Goal: Task Accomplishment & Management: Complete application form

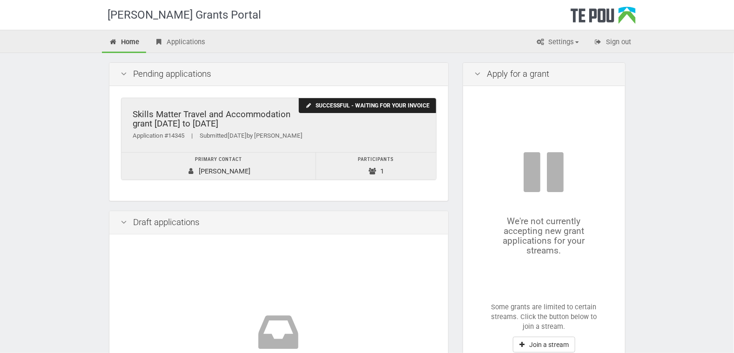
click at [361, 109] on div "Successful - waiting for your invoice" at bounding box center [367, 105] width 137 height 15
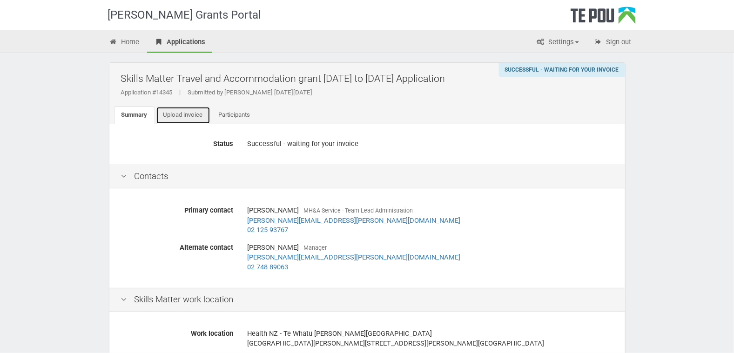
click at [180, 113] on link "Upload invoice" at bounding box center [183, 116] width 54 height 18
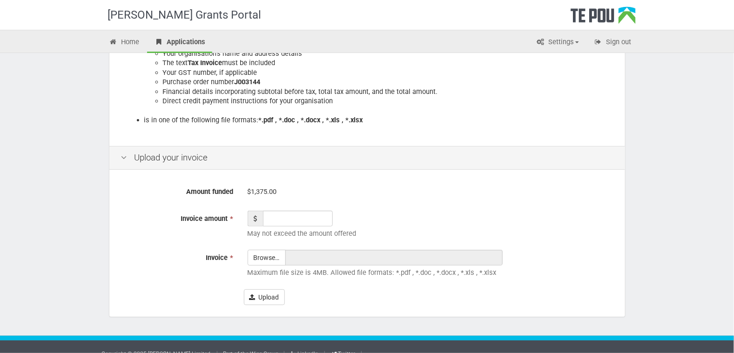
scroll to position [221, 0]
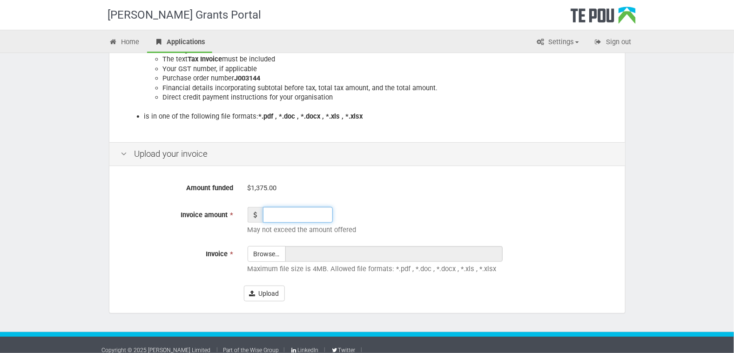
click at [271, 214] on input "Invoice amount *" at bounding box center [298, 215] width 70 height 16
type input "1375.00"
click at [275, 253] on input "Invoice *" at bounding box center [266, 280] width 37 height 67
type input "C:\fakepath\Skills Matter - Involice re [PERSON_NAME] Oed - Dip in ICAMHS - Tra…"
type input "Skills Matter - Involice re [PERSON_NAME] Oed - Dip in ICAMHS - Travel & Accom …"
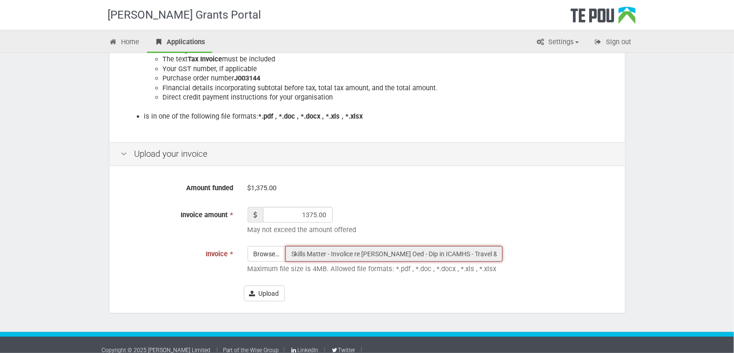
click at [310, 251] on input "Skills Matter - Involice re [PERSON_NAME] Oed - Dip in ICAMHS - Travel & Accom …" at bounding box center [393, 254] width 217 height 16
click at [332, 254] on input "Skills Matter - Involice re [PERSON_NAME] Oed - Dip in ICAMHS - Travel & Accom …" at bounding box center [393, 254] width 217 height 16
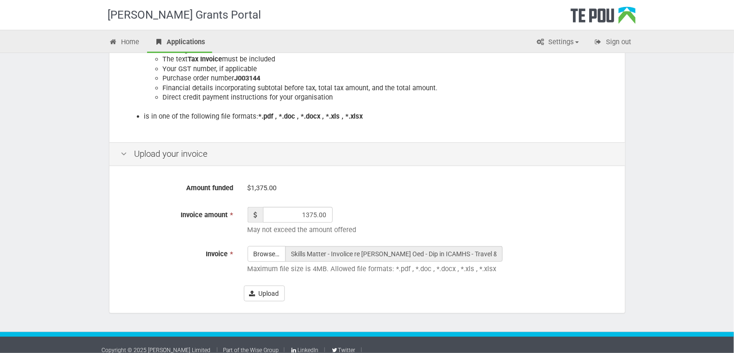
click at [531, 224] on div "1375.00 May not exceed the amount offered" at bounding box center [431, 223] width 380 height 33
click at [266, 254] on input "Invoice *" at bounding box center [266, 280] width 37 height 67
type input "C:\fakepath\Skills Matter - Involce re [PERSON_NAME] Oed - Dip in ICAMHS - Trav…"
type input "Skills Matter - Involce re [PERSON_NAME] Oed - Dip in ICAMHS - Travel & Accom G…"
click at [273, 291] on button "Upload" at bounding box center [264, 294] width 41 height 16
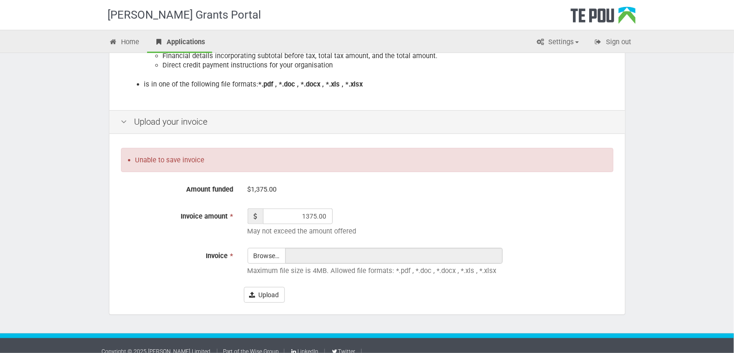
scroll to position [264, 0]
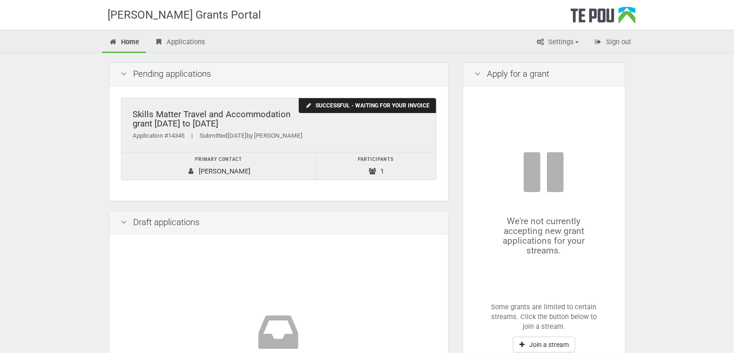
click at [365, 105] on div "Successful - waiting for your invoice" at bounding box center [367, 105] width 137 height 15
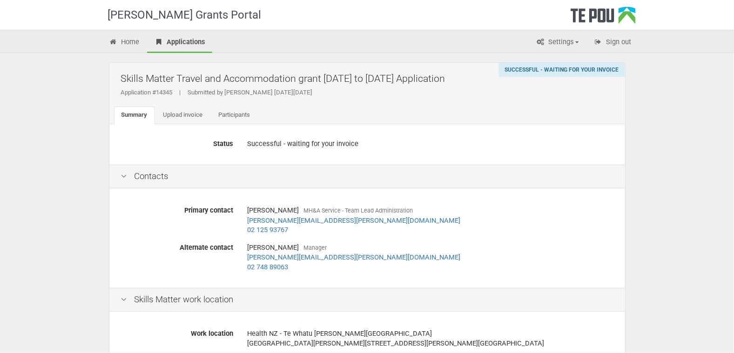
click at [552, 73] on div "Successful - waiting for your invoice" at bounding box center [562, 70] width 126 height 14
click at [180, 113] on link "Upload invoice" at bounding box center [183, 116] width 54 height 18
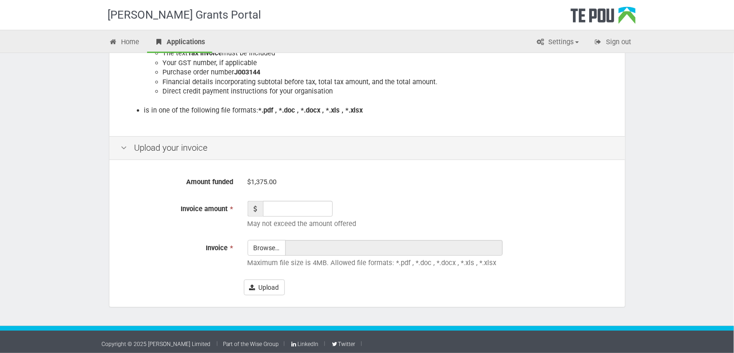
scroll to position [230, 0]
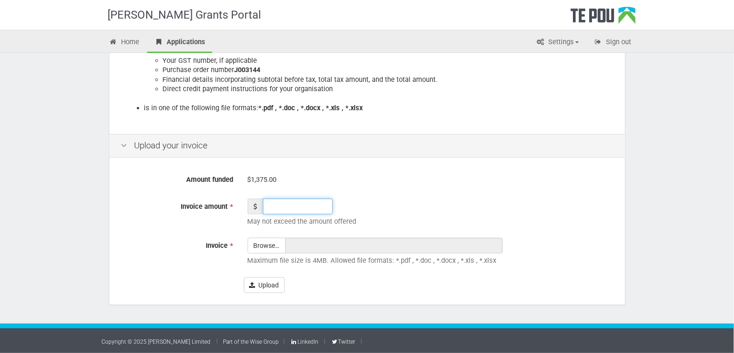
click at [265, 205] on input "Invoice amount *" at bounding box center [298, 207] width 70 height 16
type input "1375.00"
click at [260, 245] on input "Invoice *" at bounding box center [266, 271] width 37 height 67
type input "C:\fakepath\Skills Matter - Involce re Libby Oed - Dip in ICAMHS - Travel & Acc…"
type input "Skills Matter - Involce re Libby Oed - Dip in ICAMHS - Travel & Accom Grant.pdf"
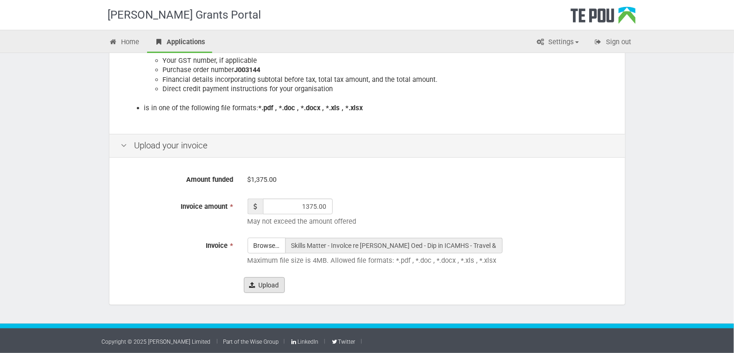
click at [267, 283] on button "Upload" at bounding box center [264, 285] width 41 height 16
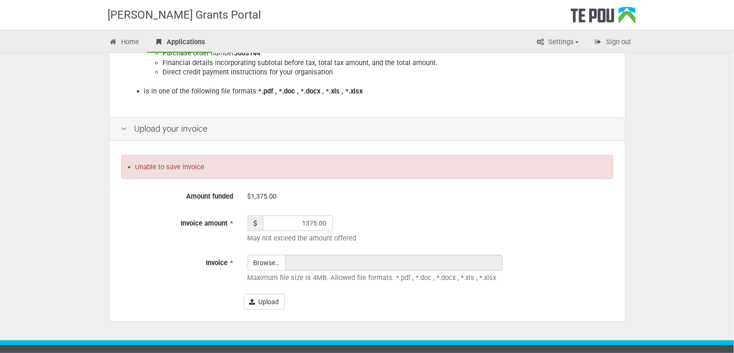
scroll to position [264, 0]
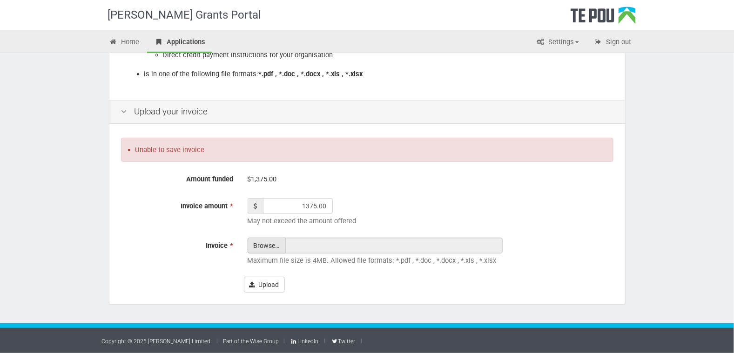
click at [270, 244] on input "Invoice *" at bounding box center [266, 271] width 37 height 67
type input "C:\fakepath\Skills Matter - Involce re [PERSON_NAME] Oed - Dip in ICAMHS - Trav…"
type input "Skills Matter - Involce re [PERSON_NAME] Oed - Dip in ICAMHS - Travel & Accom G…"
click at [264, 241] on input "Invoice *" at bounding box center [266, 271] width 37 height 67
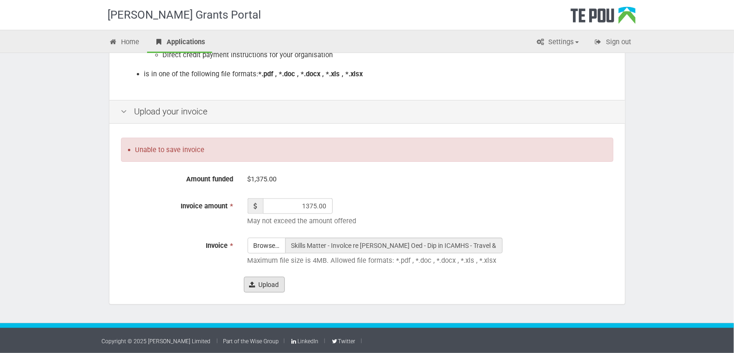
click at [261, 284] on button "Upload" at bounding box center [264, 285] width 41 height 16
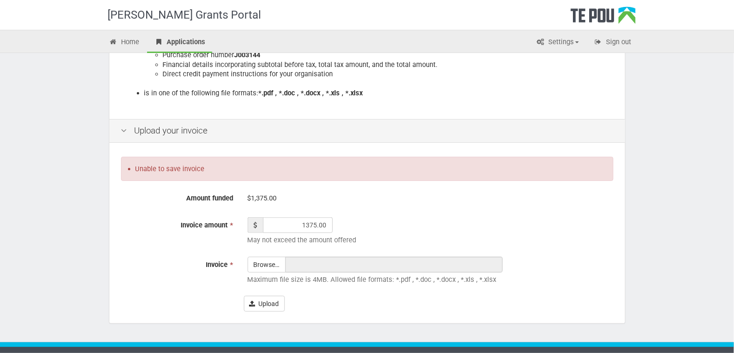
scroll to position [264, 0]
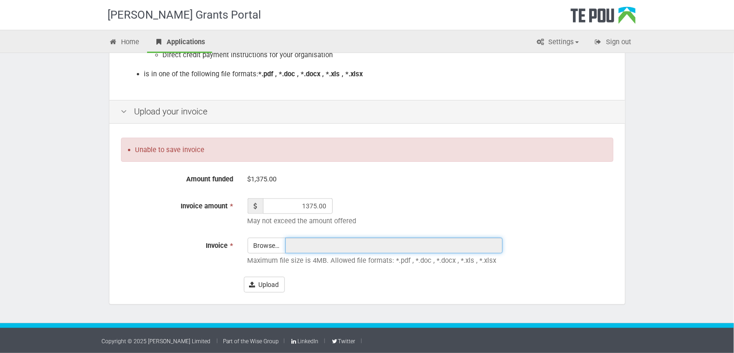
click at [322, 245] on input "text" at bounding box center [393, 246] width 217 height 16
click at [321, 245] on input "text" at bounding box center [393, 246] width 217 height 16
click at [337, 246] on input "text" at bounding box center [393, 246] width 217 height 16
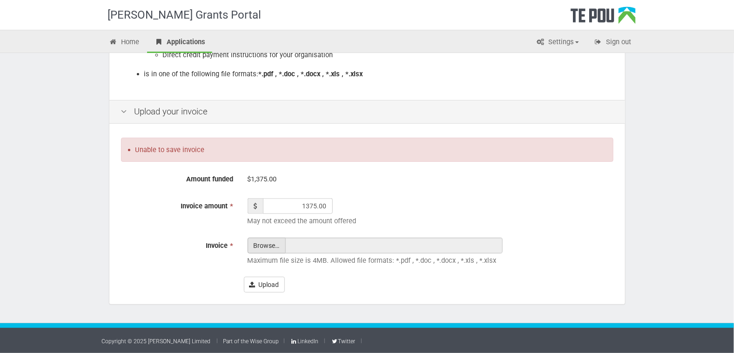
click at [269, 244] on input "Invoice *" at bounding box center [266, 271] width 37 height 67
